Goal: Task Accomplishment & Management: Manage account settings

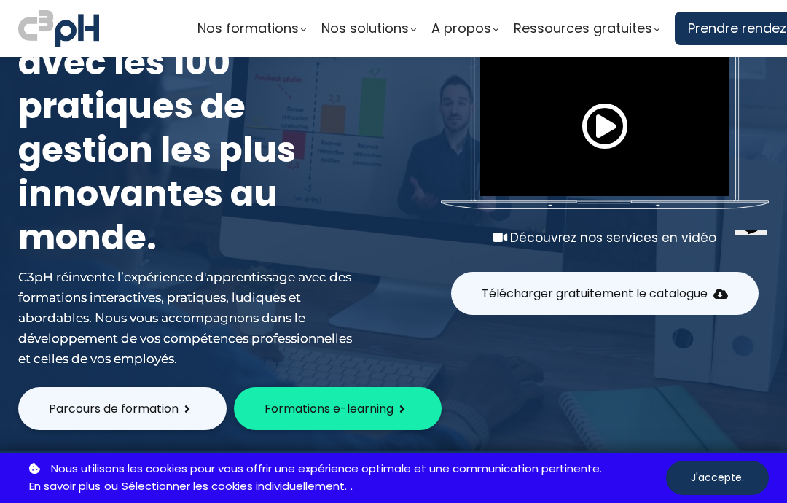
scroll to position [93, 0]
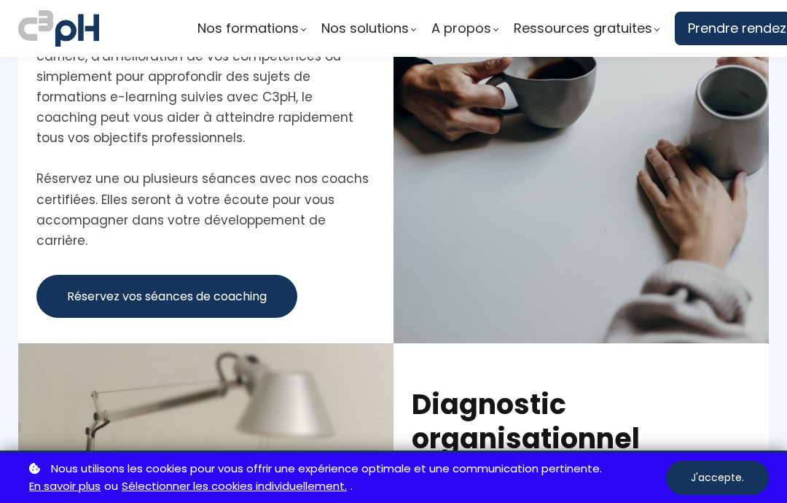
scroll to position [4597, 0]
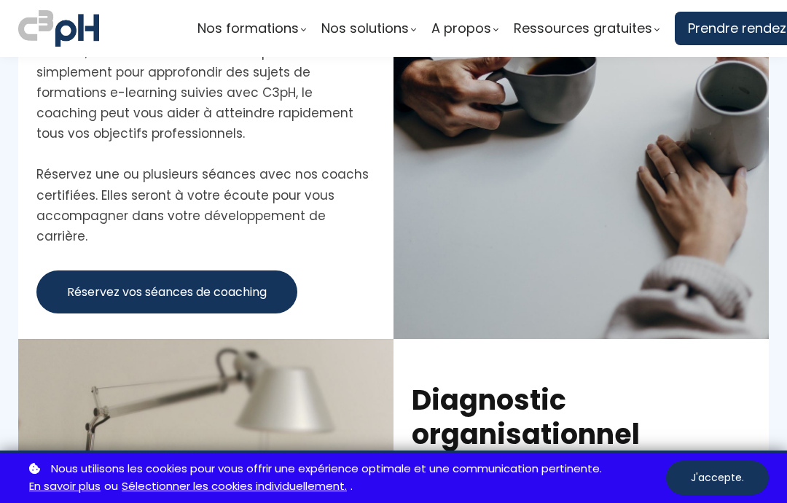
click at [702, 483] on button "J'accepte." at bounding box center [717, 477] width 103 height 34
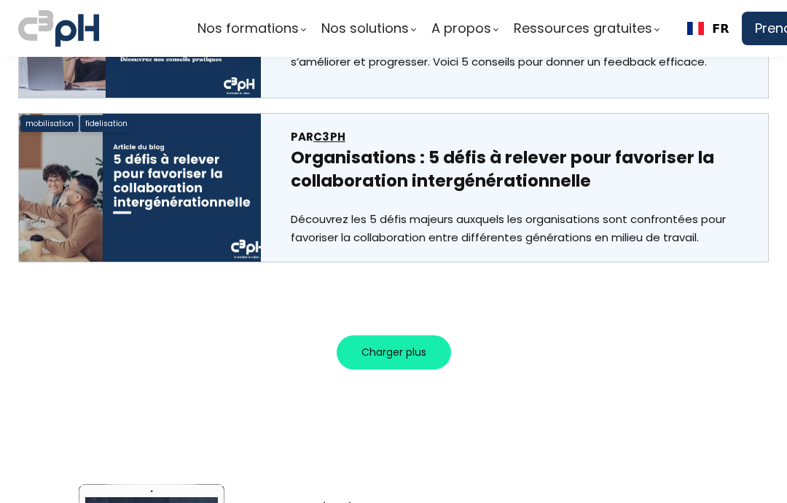
scroll to position [8890, 0]
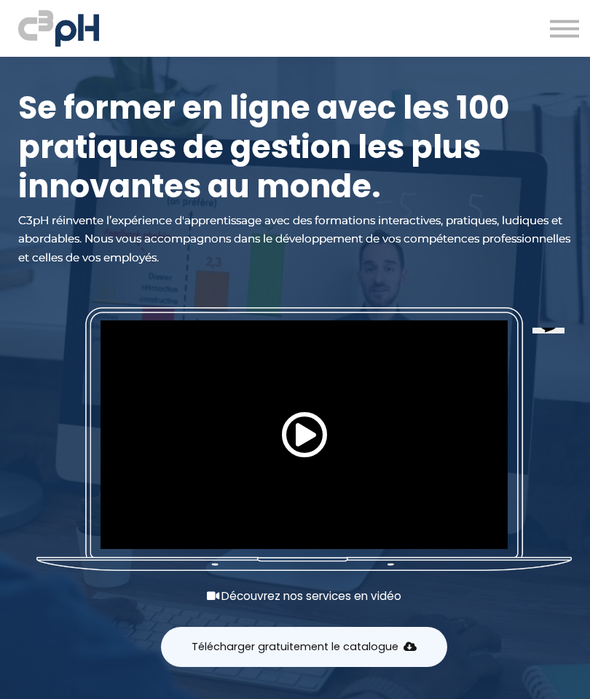
click at [563, 24] on button at bounding box center [564, 29] width 29 height 20
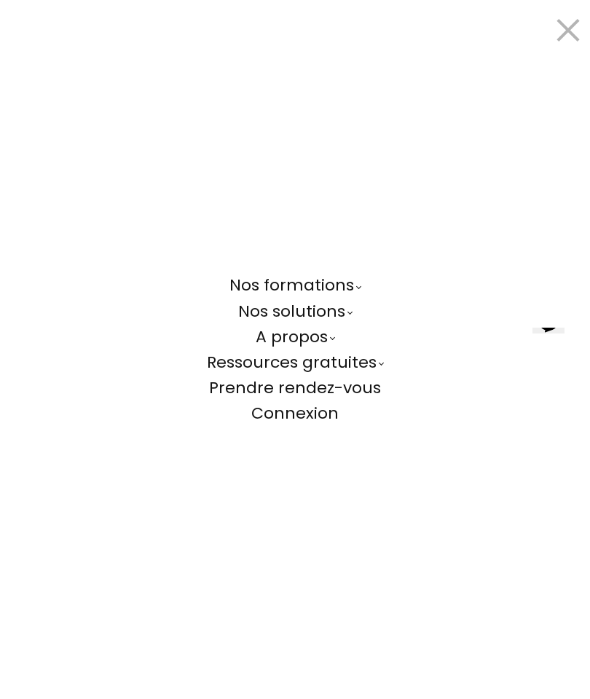
click at [264, 414] on span "Connexion" at bounding box center [294, 413] width 87 height 23
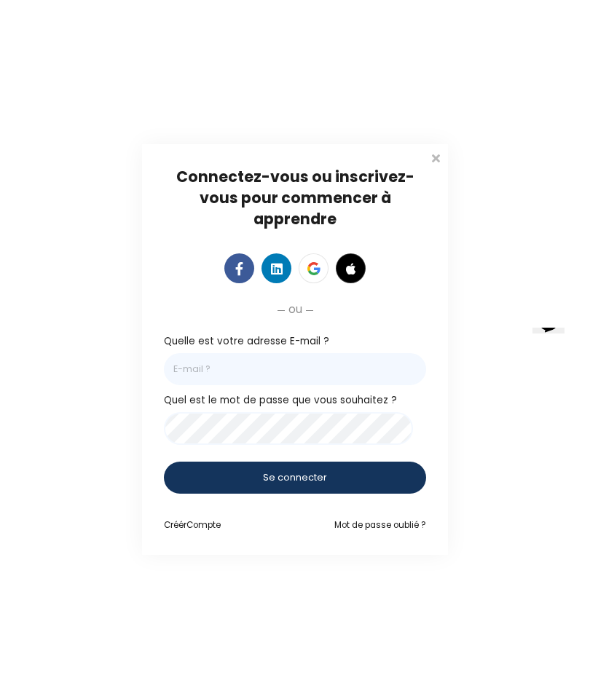
click at [195, 367] on input "email" at bounding box center [295, 369] width 262 height 32
click at [277, 373] on input "email" at bounding box center [295, 369] width 262 height 32
click at [146, 229] on div "Connectez-vous ou inscrivez-vous pour commencer à apprendre Connectez-vous pour…" at bounding box center [295, 349] width 306 height 410
click at [247, 374] on input "email" at bounding box center [295, 369] width 262 height 32
click at [246, 374] on input "email" at bounding box center [295, 369] width 262 height 32
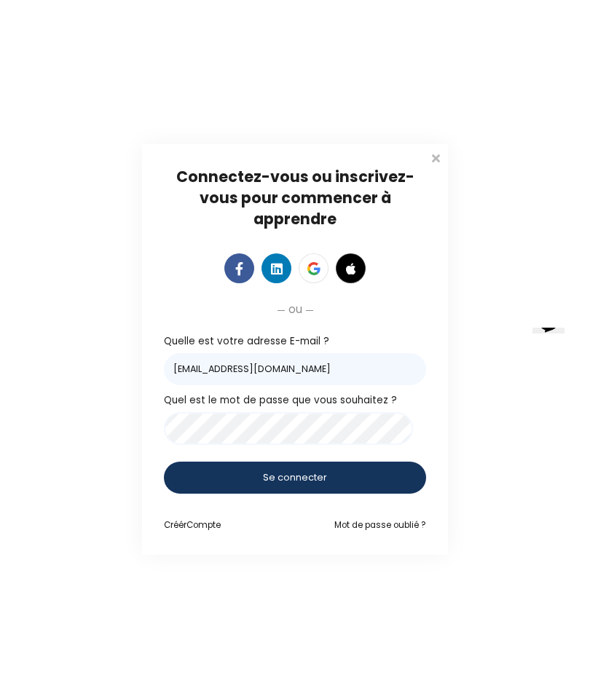
type input "amy-rose@c3ph.com"
click at [261, 477] on div "Se connecter" at bounding box center [295, 478] width 262 height 32
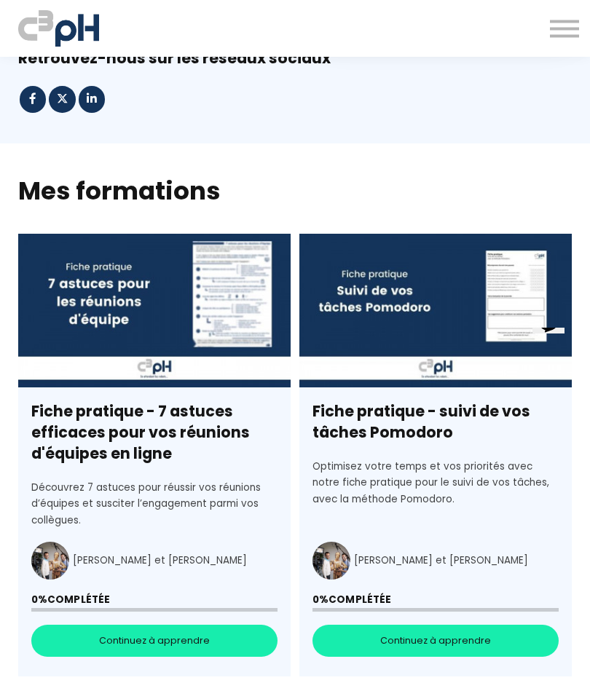
scroll to position [414, 0]
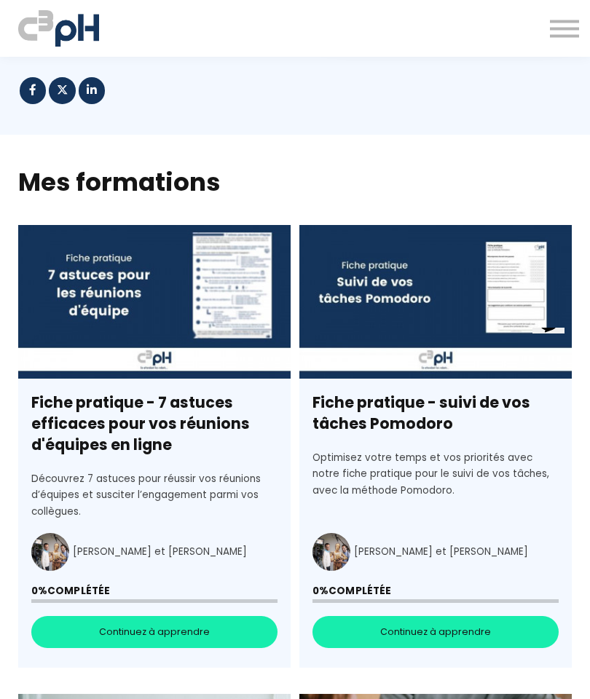
click at [162, 176] on h2 "Mes formations" at bounding box center [294, 182] width 553 height 34
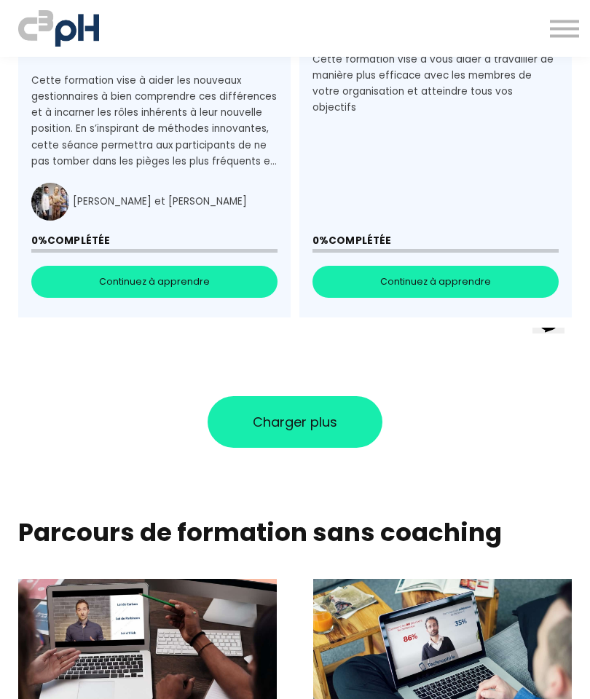
scroll to position [1776, 0]
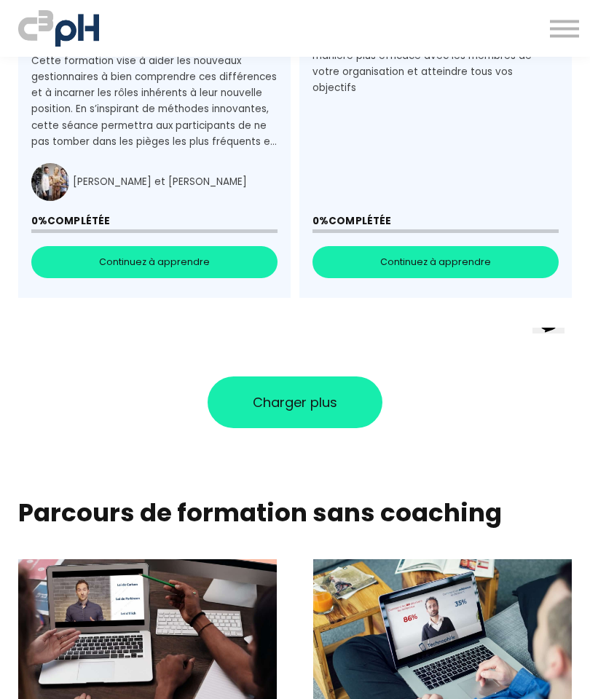
click at [354, 393] on button "Charger plus" at bounding box center [295, 403] width 175 height 52
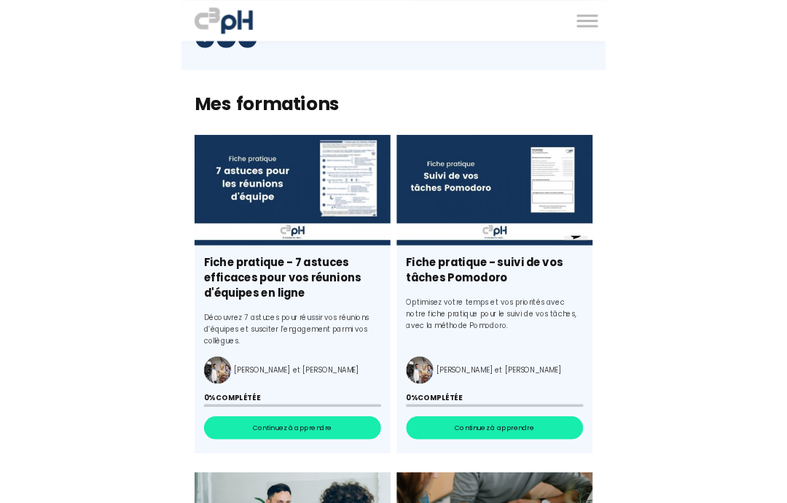
scroll to position [480, 0]
